Goal: Use online tool/utility: Utilize a website feature to perform a specific function

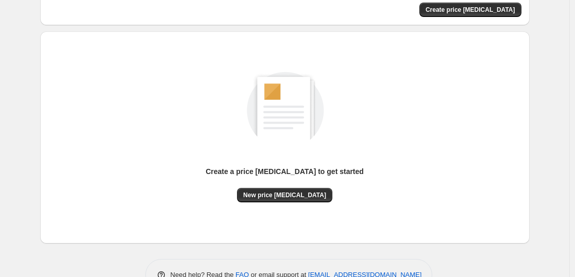
scroll to position [109, 0]
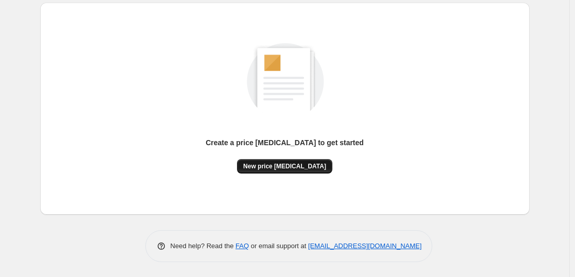
click at [262, 162] on button "New price [MEDICAL_DATA]" at bounding box center [284, 166] width 95 height 14
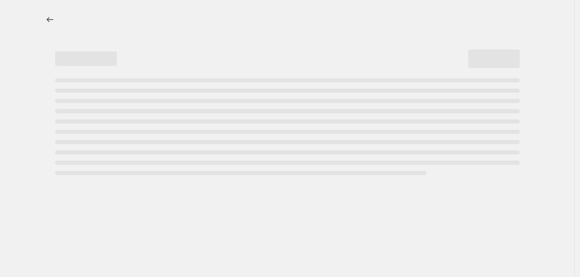
select select "percentage"
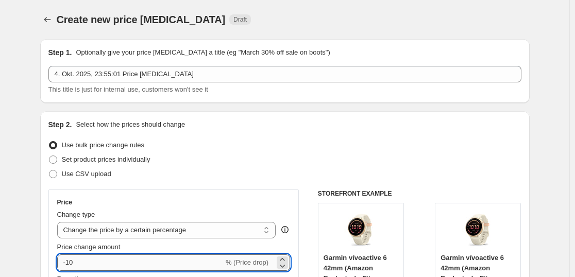
click at [128, 263] on input "-10" at bounding box center [140, 262] width 166 height 16
type input "-1"
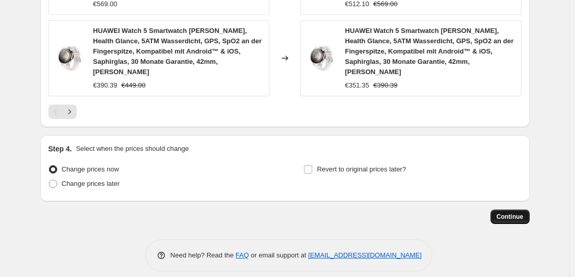
type input "-35"
click at [523, 213] on span "Continue" at bounding box center [509, 217] width 27 height 8
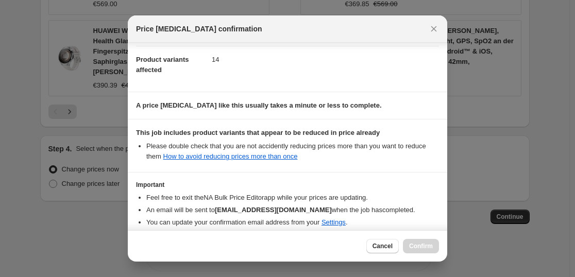
scroll to position [157, 0]
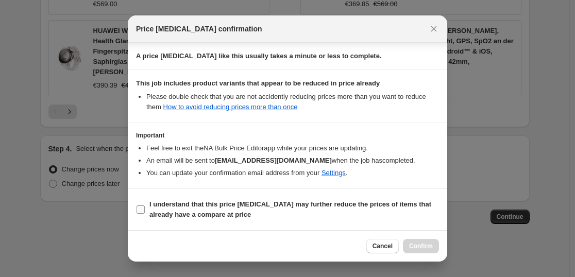
click at [199, 203] on b "I understand that this price [MEDICAL_DATA] may further reduce the prices of it…" at bounding box center [290, 209] width 282 height 18
click at [145, 205] on input "I understand that this price change job may further reduce the prices of items …" at bounding box center [140, 209] width 8 height 8
checkbox input "true"
click at [420, 241] on button "Confirm" at bounding box center [421, 246] width 36 height 14
click at [420, 241] on div "Cancel Confirm" at bounding box center [402, 246] width 73 height 14
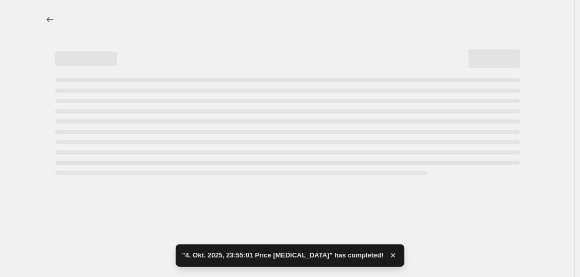
select select "percentage"
